Goal: Task Accomplishment & Management: Use online tool/utility

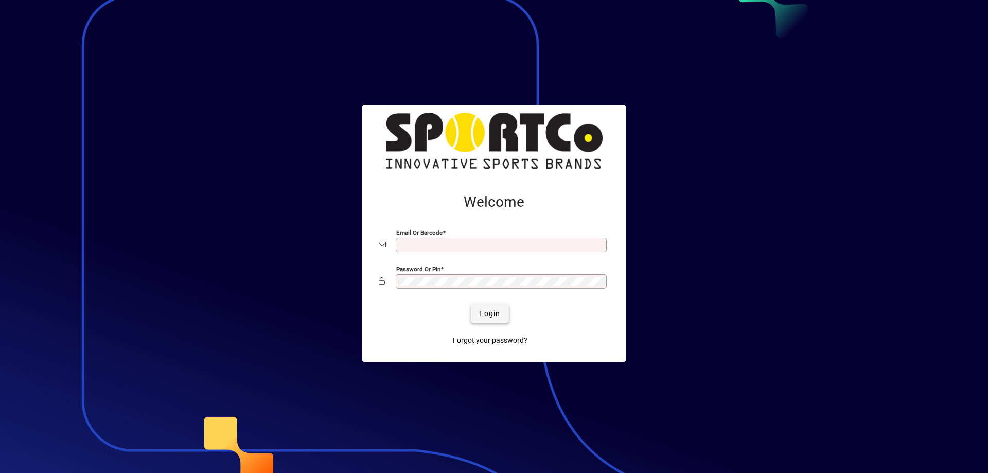
type input "**********"
click at [488, 313] on span "Login" at bounding box center [489, 313] width 21 height 11
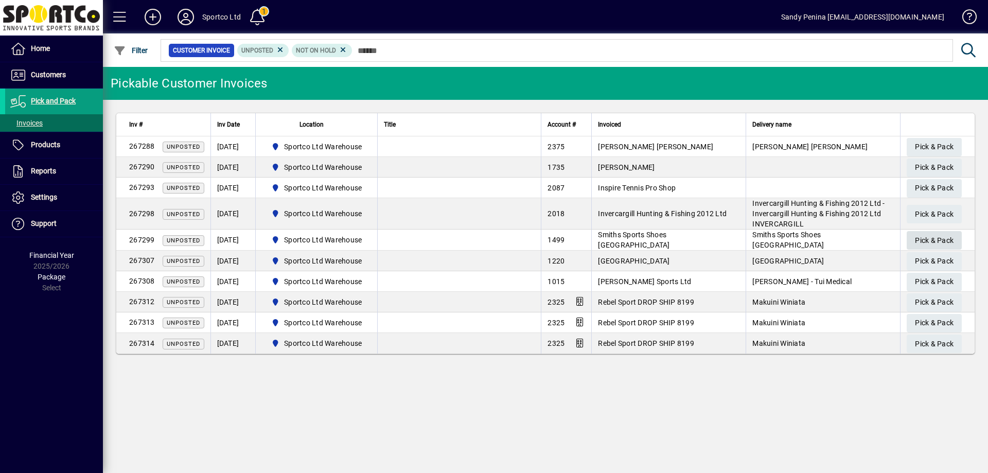
click at [950, 242] on span "Pick & Pack" at bounding box center [934, 240] width 39 height 17
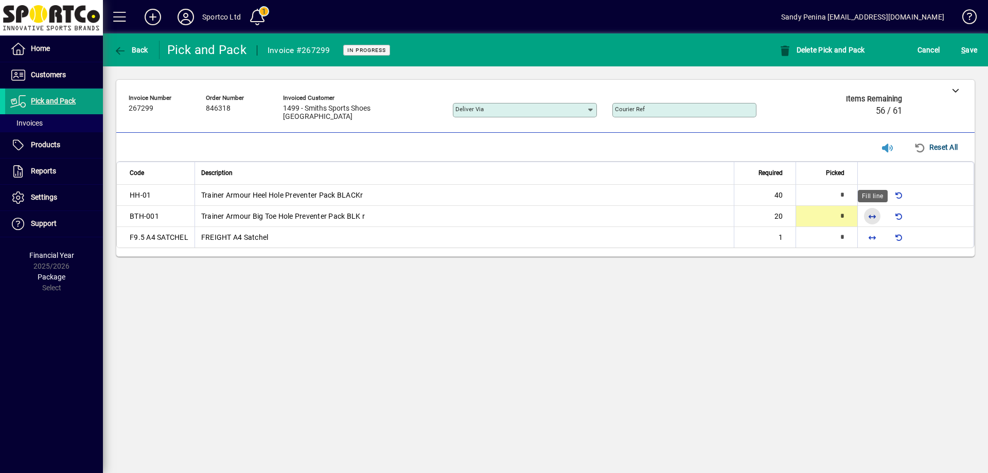
click at [870, 212] on span "button" at bounding box center [872, 216] width 25 height 25
type input "**"
click at [871, 240] on span "button" at bounding box center [872, 237] width 25 height 25
type input "*"
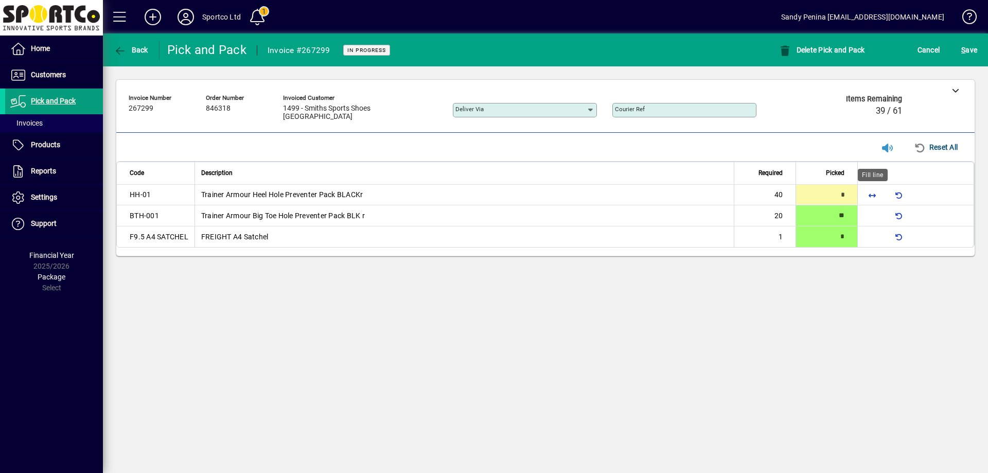
click at [869, 193] on span "button" at bounding box center [872, 194] width 25 height 25
type input "**"
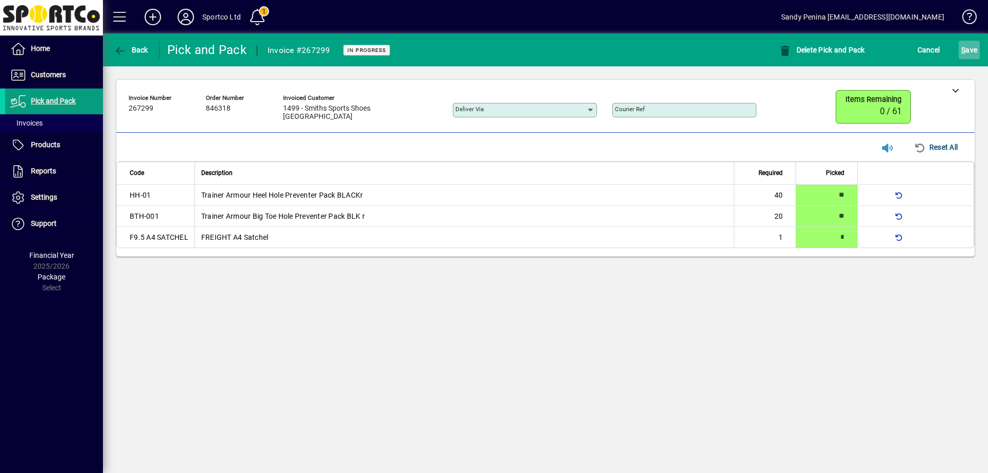
click at [977, 45] on span "S ave" at bounding box center [969, 50] width 16 height 16
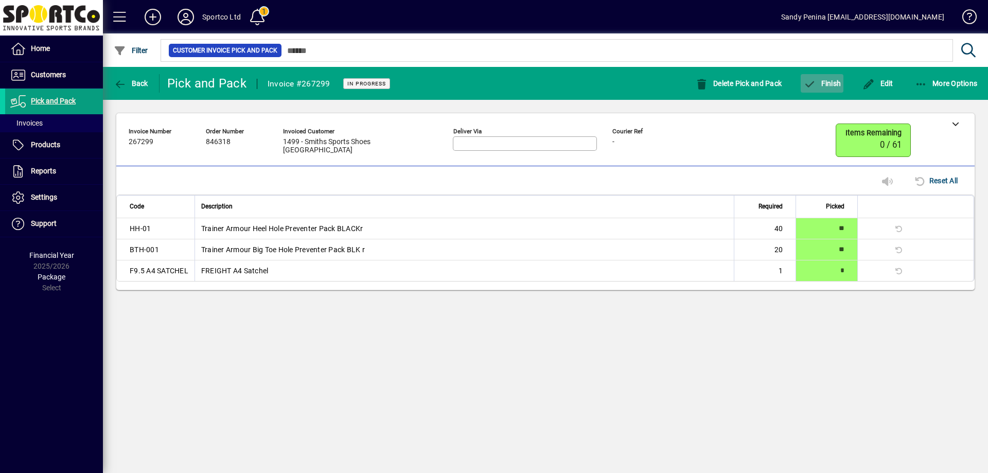
click at [821, 73] on span "button" at bounding box center [822, 83] width 43 height 25
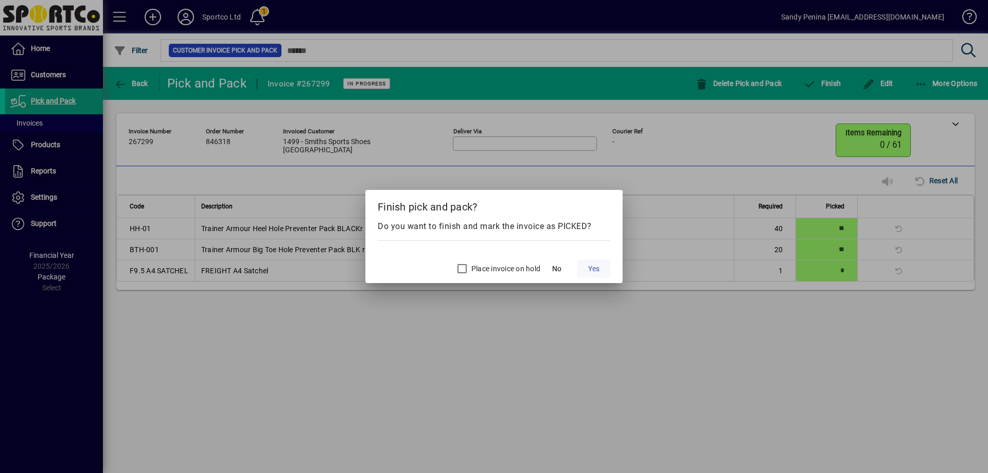
click at [594, 269] on span "Yes" at bounding box center [593, 268] width 11 height 11
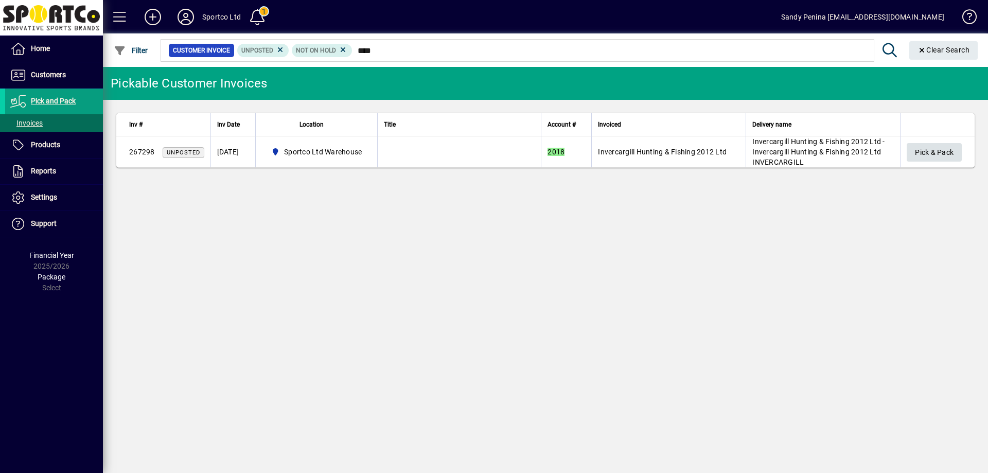
type input "****"
click at [929, 156] on span "Pick & Pack" at bounding box center [934, 152] width 39 height 17
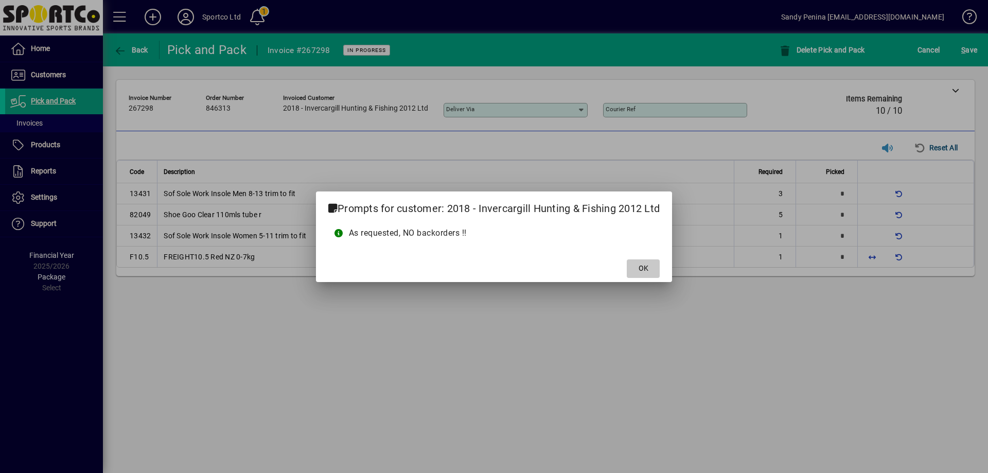
click at [650, 266] on span at bounding box center [643, 268] width 33 height 25
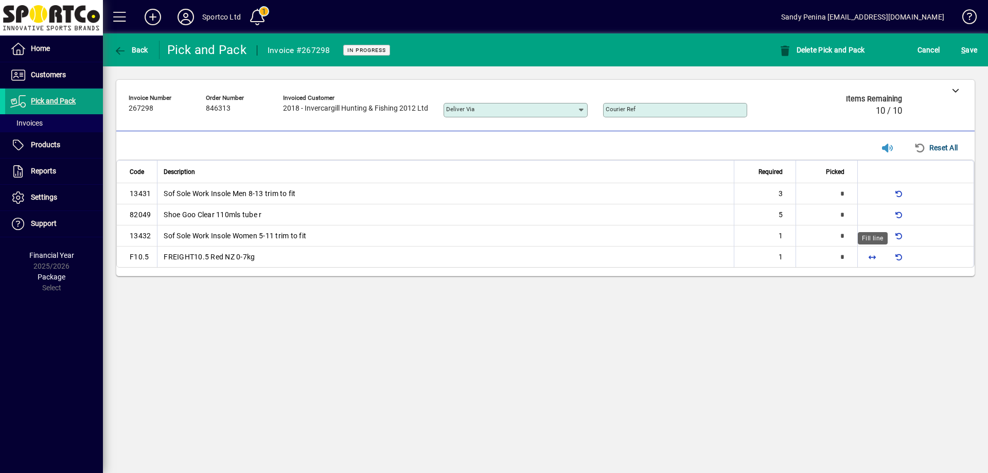
click at [874, 259] on span "button" at bounding box center [872, 256] width 25 height 25
type input "*"
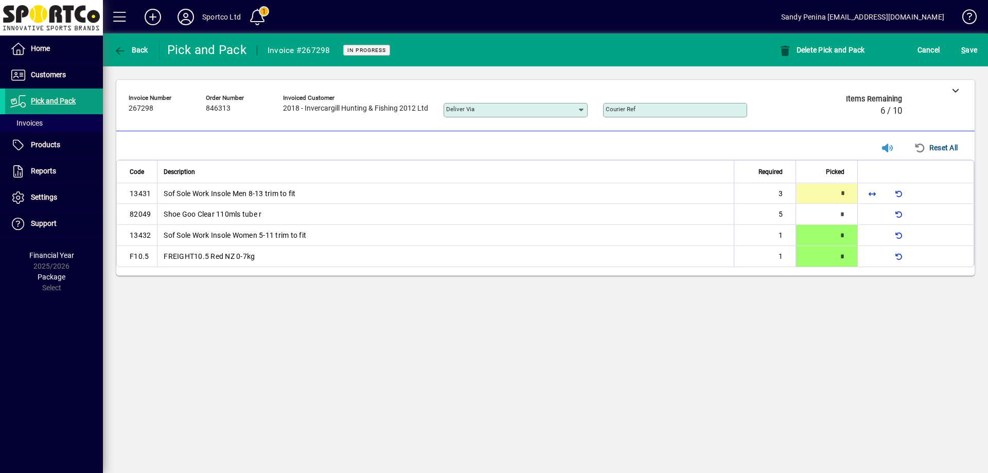
type input "*"
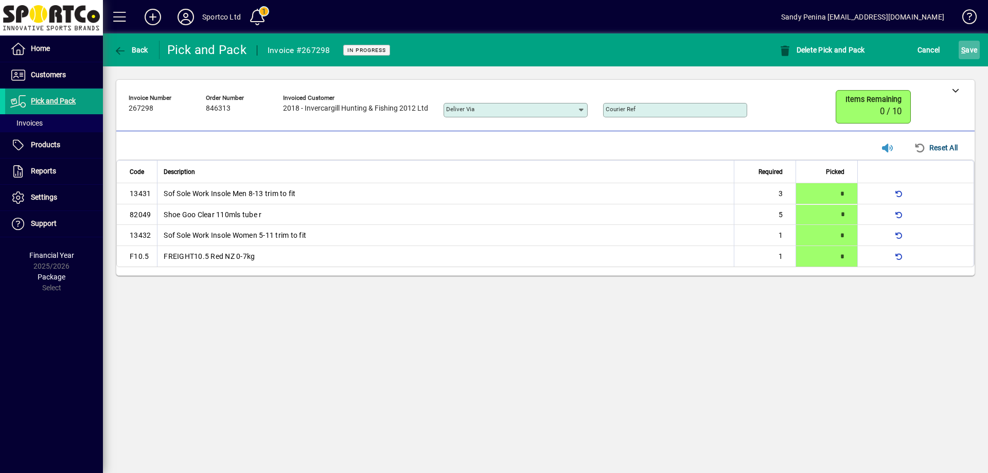
click at [966, 50] on span "S ave" at bounding box center [969, 50] width 16 height 16
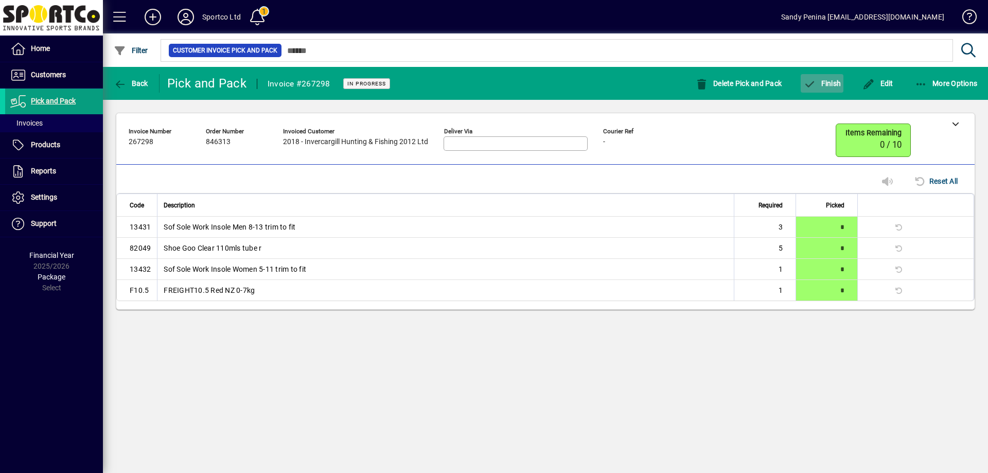
click at [829, 79] on span "Finish" at bounding box center [822, 83] width 38 height 8
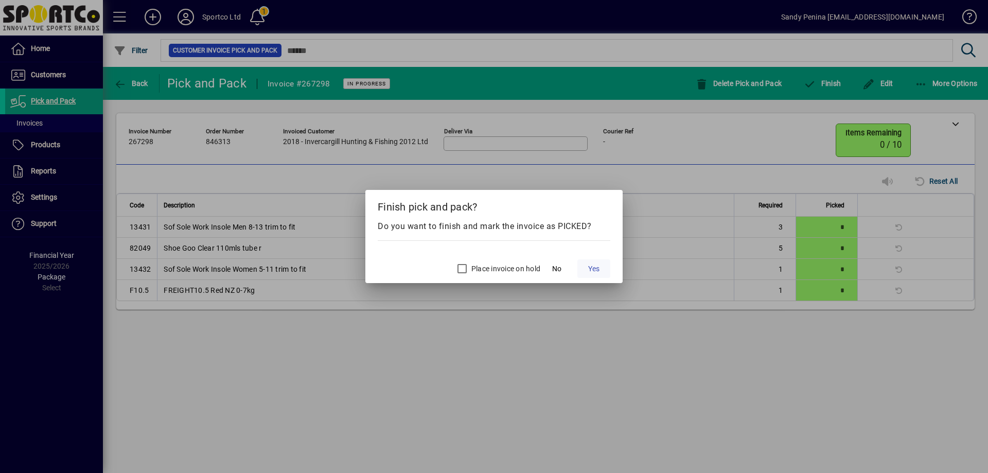
click at [599, 262] on button "Yes" at bounding box center [593, 268] width 33 height 19
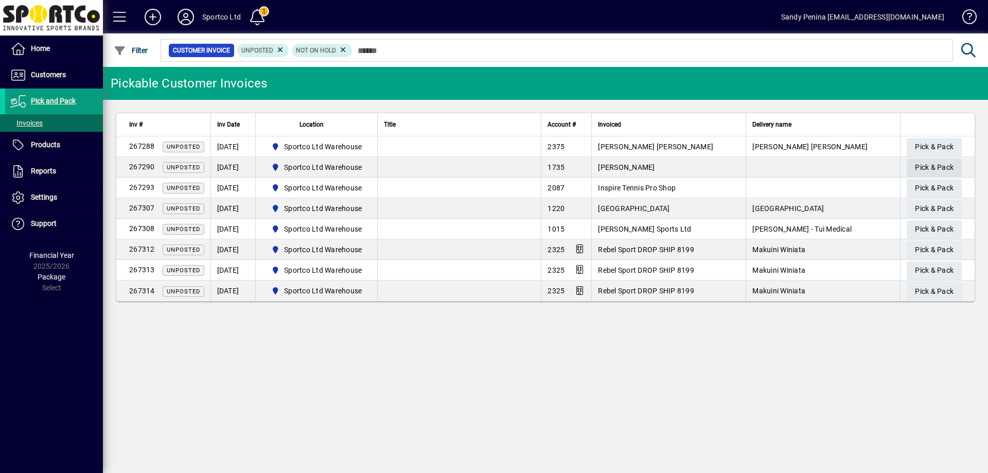
click at [917, 166] on span "Pick & Pack" at bounding box center [934, 167] width 39 height 17
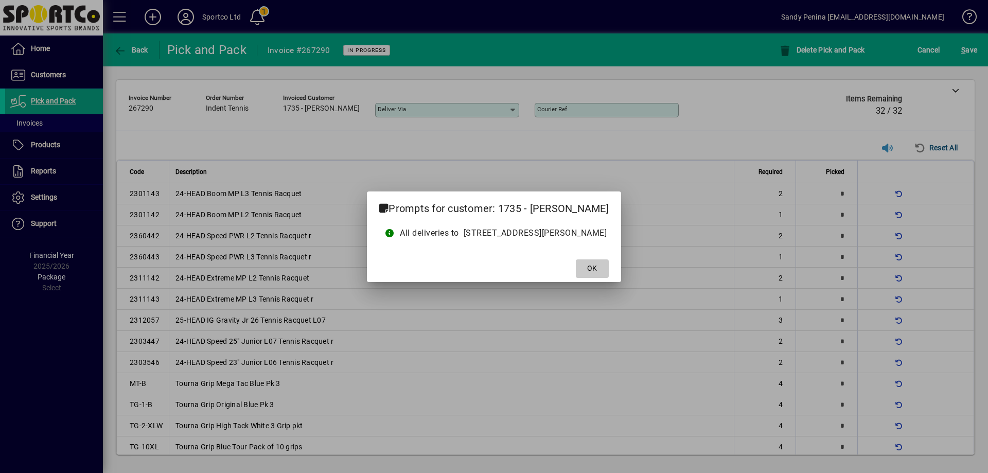
click at [597, 271] on span "OK" at bounding box center [592, 268] width 10 height 11
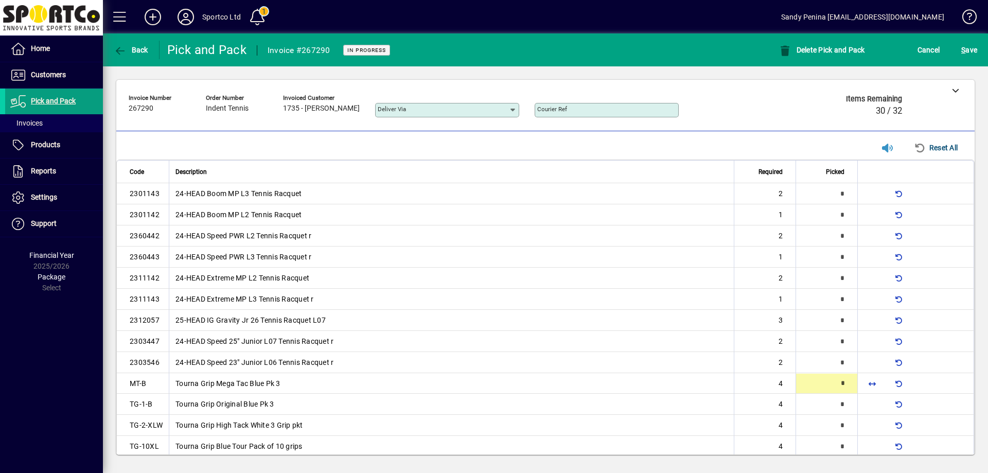
scroll to position [11, 0]
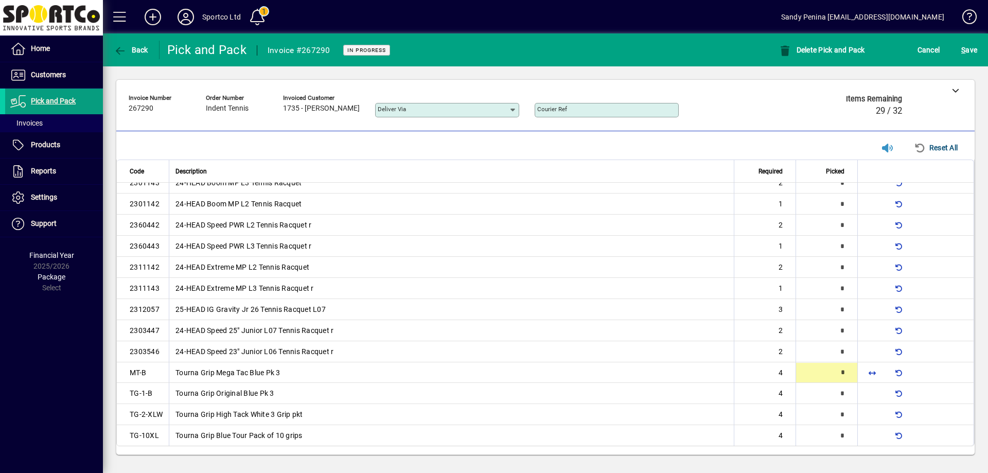
type input "*"
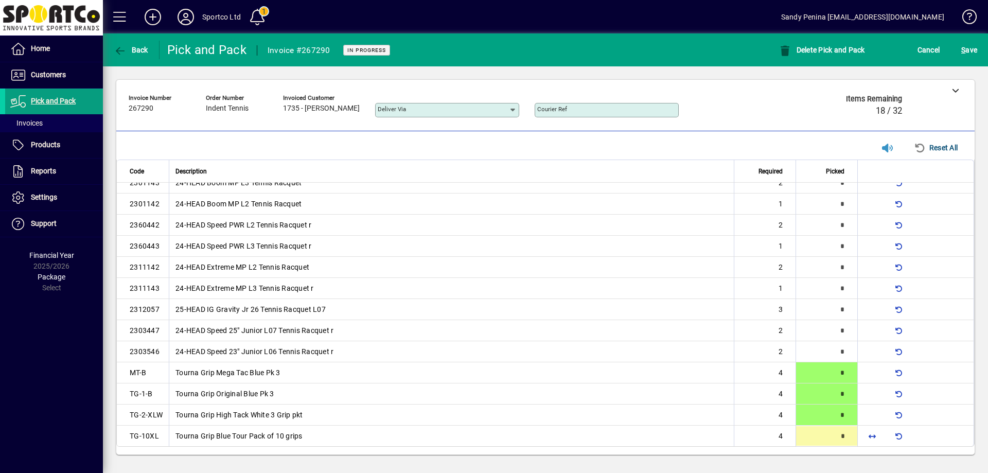
scroll to position [11, 0]
type input "*"
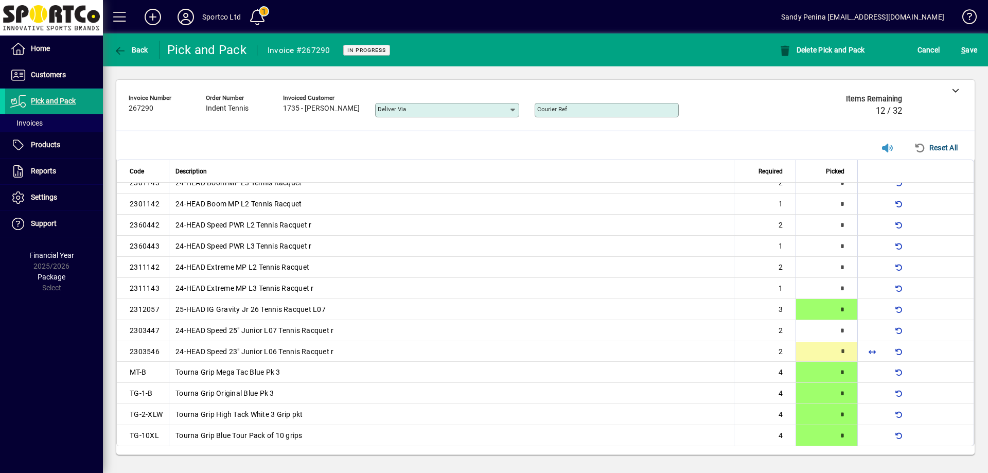
type input "*"
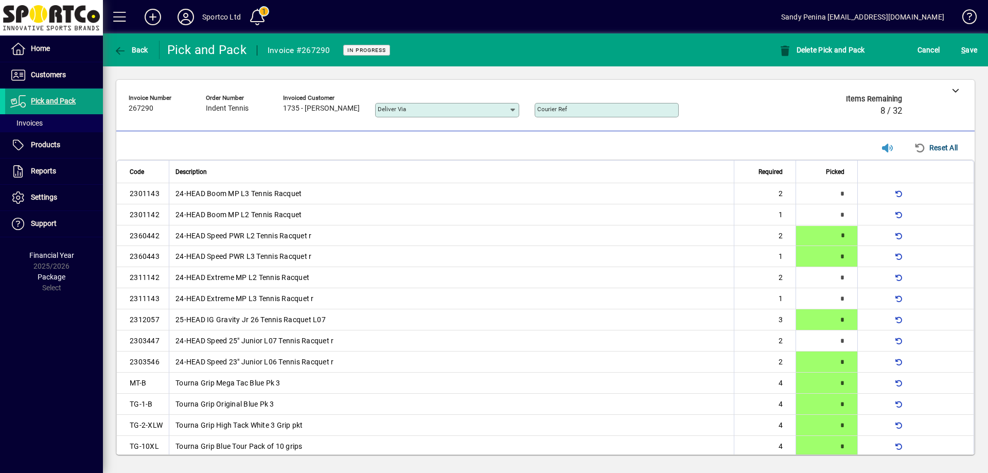
type input "*"
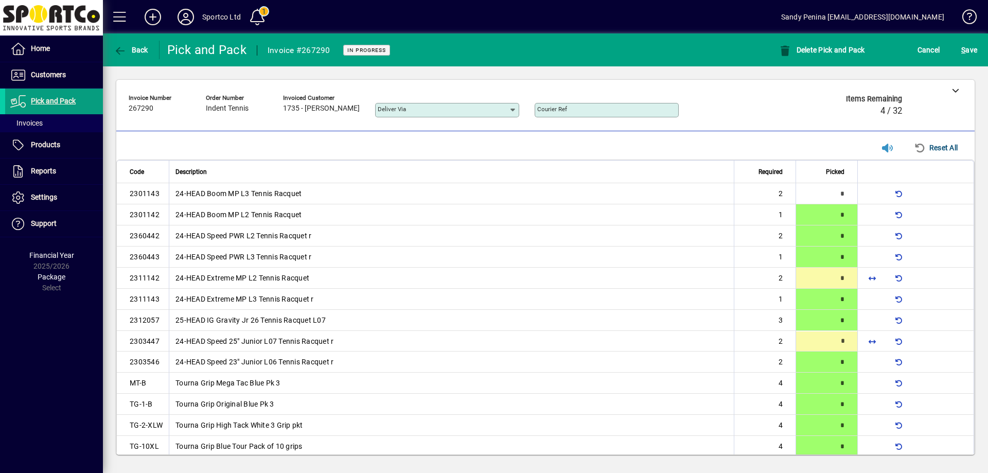
type input "*"
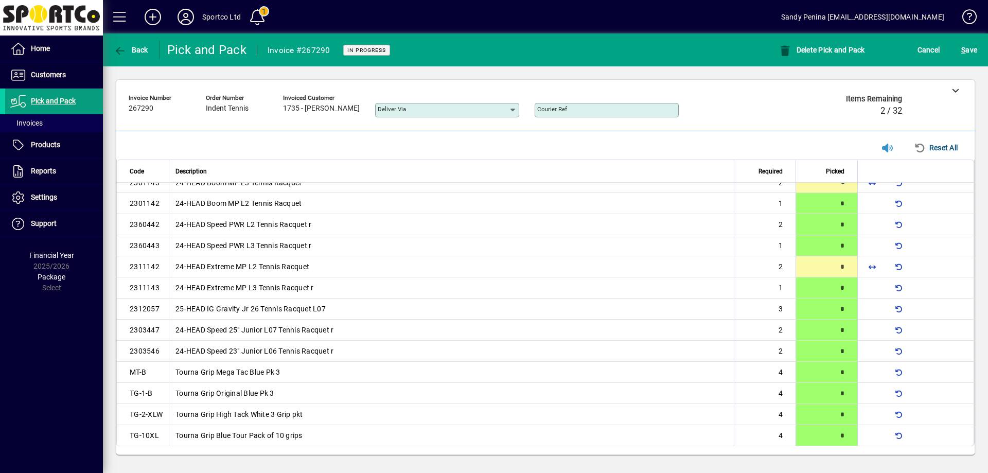
type input "*"
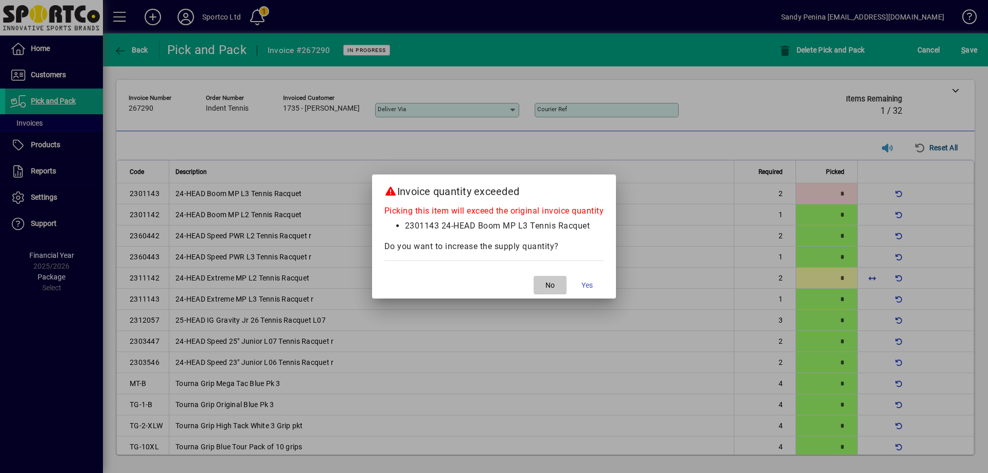
click at [553, 281] on span "No" at bounding box center [549, 285] width 9 height 11
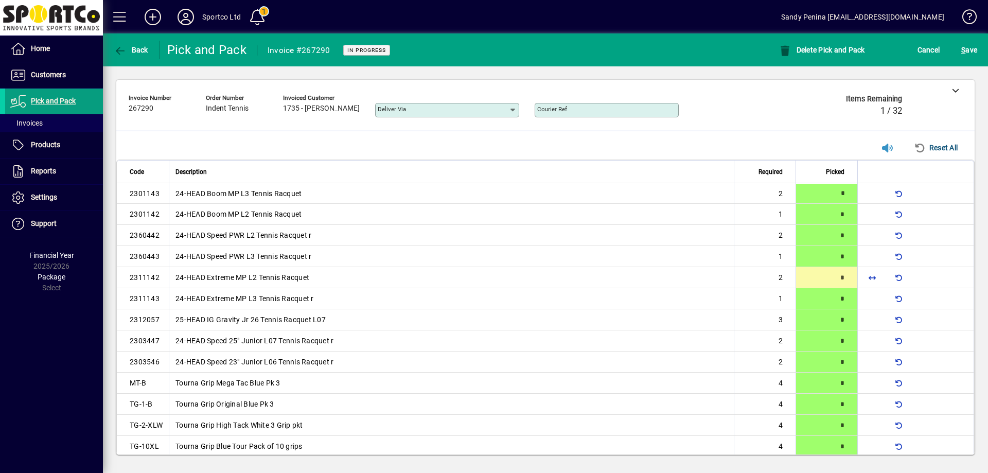
type input "*"
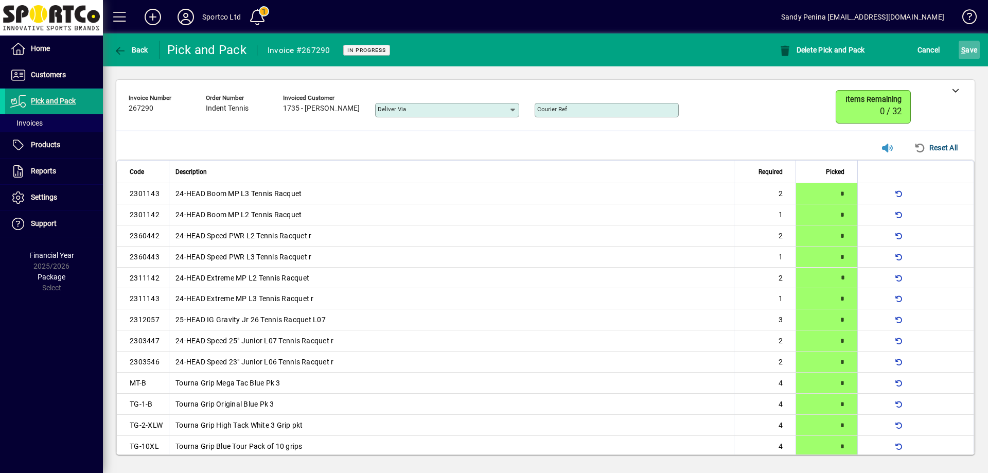
click at [978, 52] on span "submit" at bounding box center [969, 50] width 21 height 25
